Goal: Task Accomplishment & Management: Manage account settings

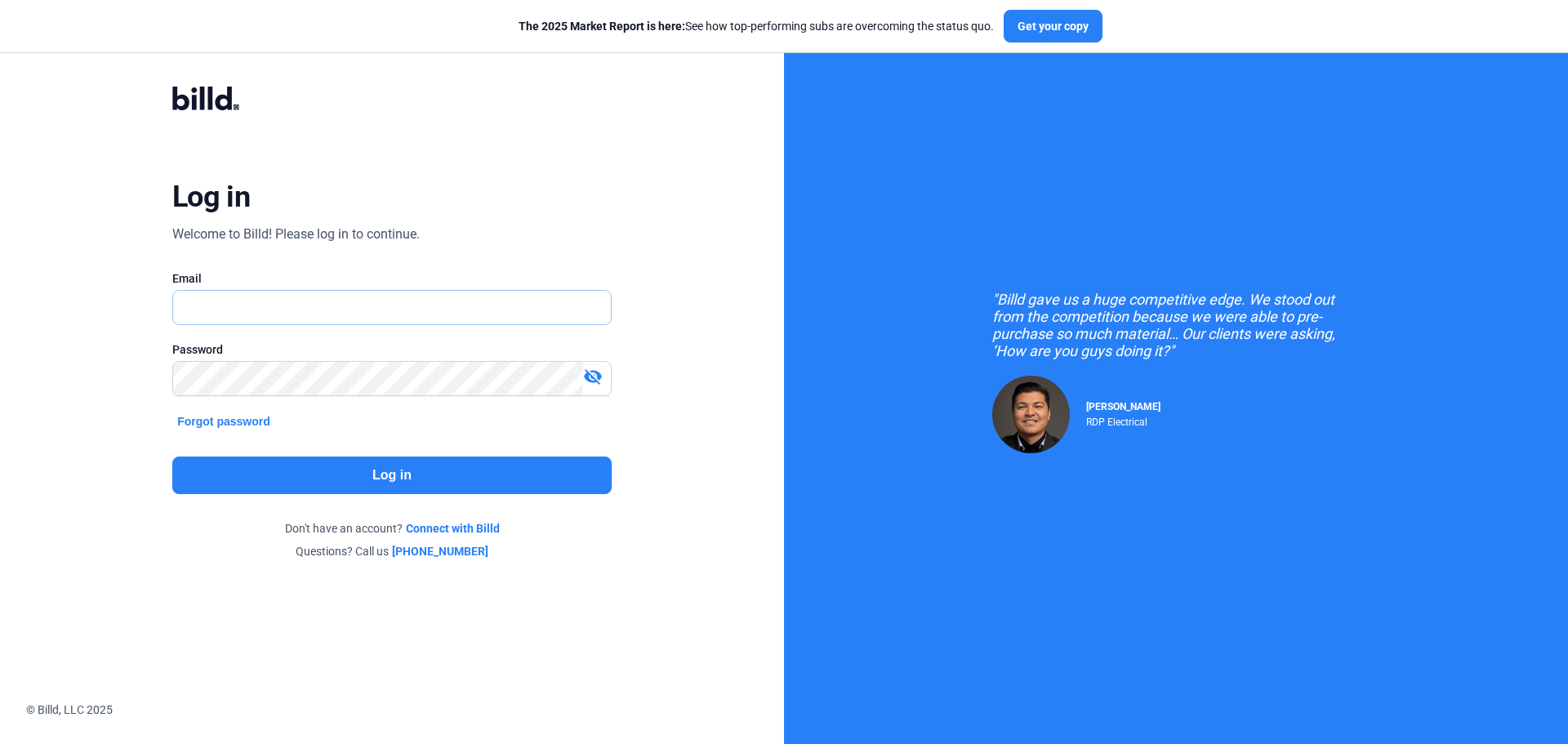
type input "[EMAIL_ADDRESS][DOMAIN_NAME]"
click at [434, 486] on button "Log in" at bounding box center [392, 476] width 440 height 38
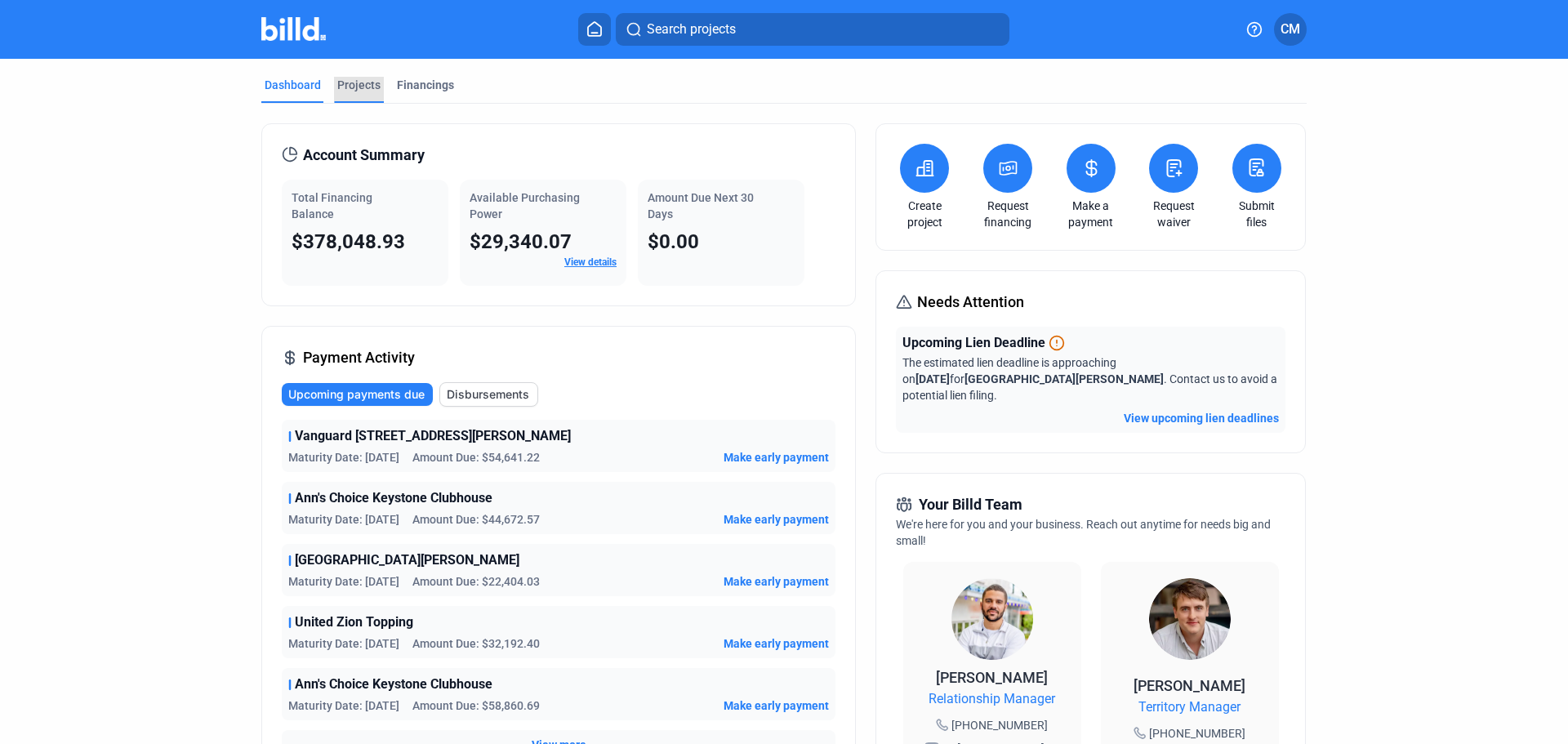
click at [341, 82] on div "Projects" at bounding box center [358, 85] width 43 height 16
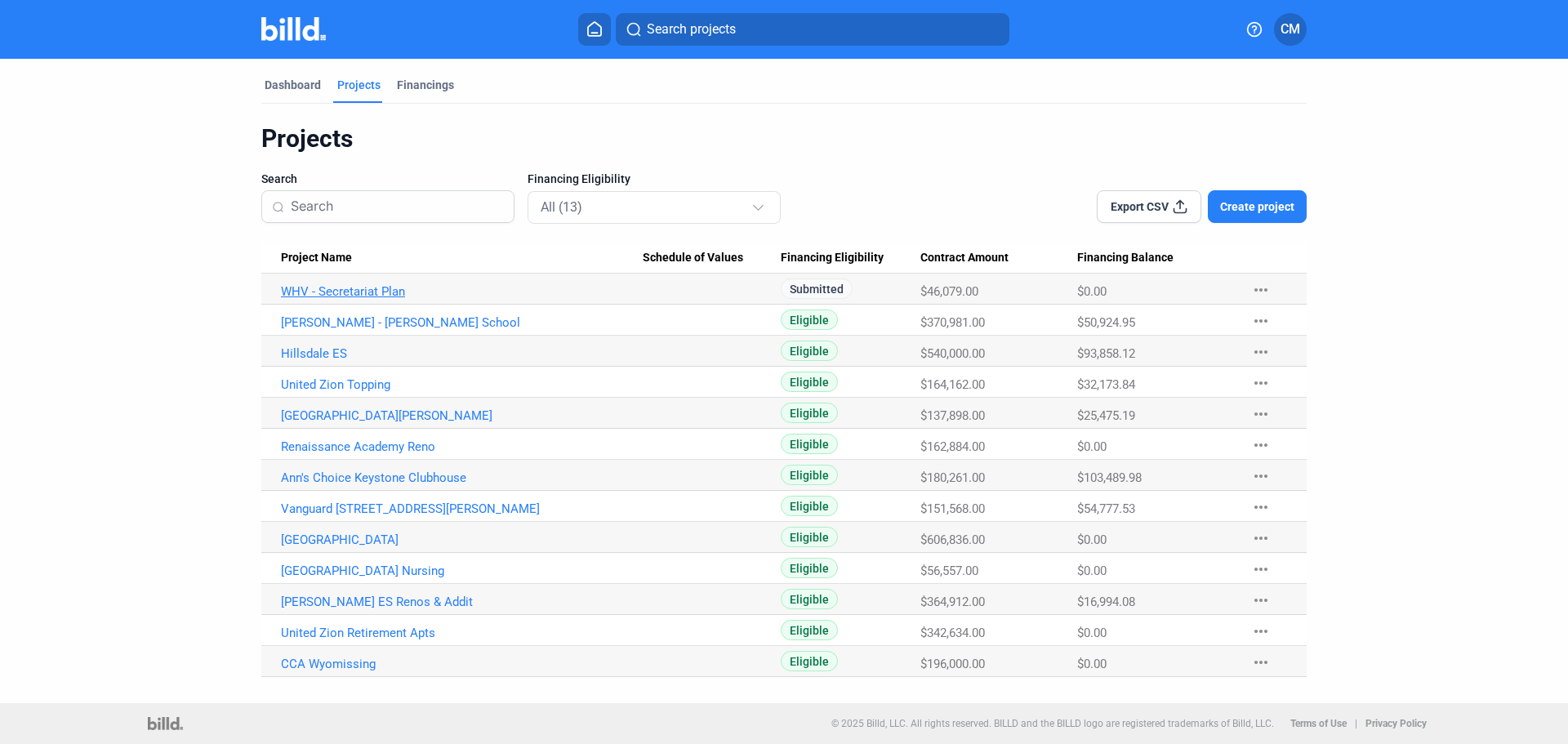
click at [386, 294] on link "WHV - Secretariat Plan" at bounding box center [462, 291] width 362 height 15
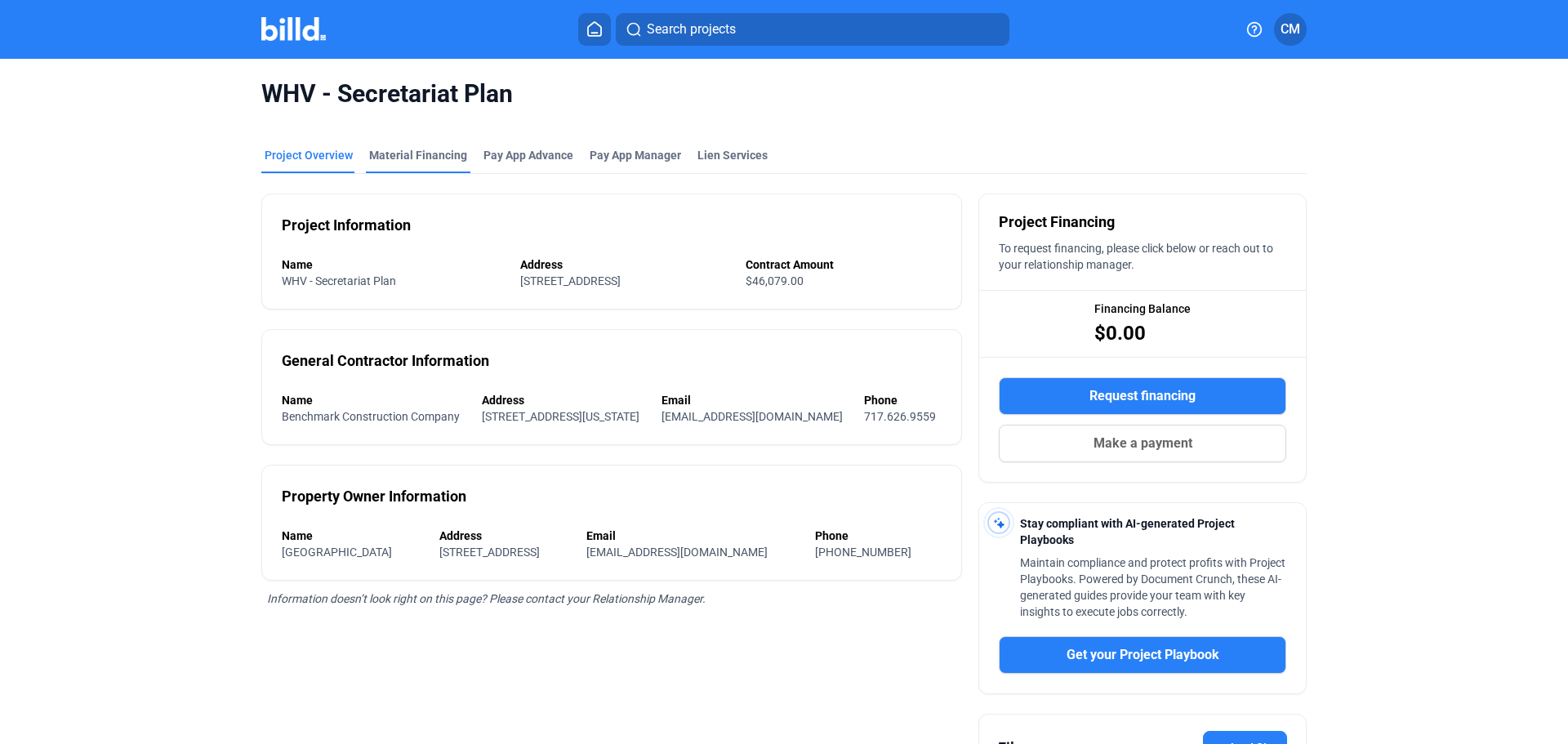
click at [427, 152] on div "Material Financing" at bounding box center [418, 155] width 98 height 16
